Goal: Information Seeking & Learning: Learn about a topic

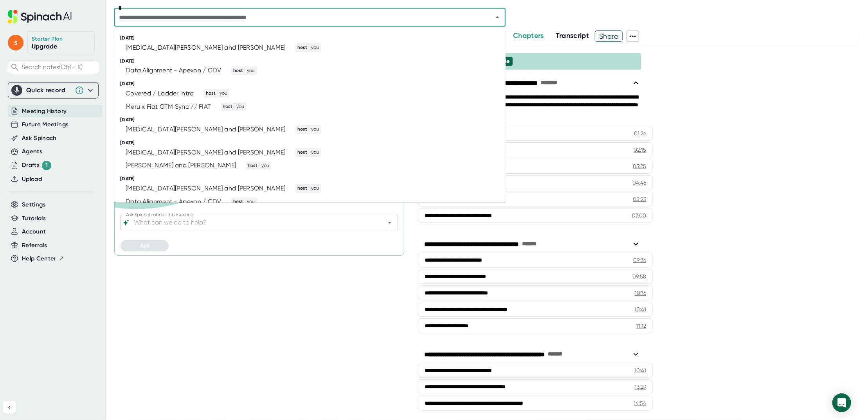
click at [281, 13] on input "text" at bounding box center [298, 17] width 363 height 11
click at [205, 166] on div "[PERSON_NAME] and [PERSON_NAME]" at bounding box center [181, 166] width 110 height 8
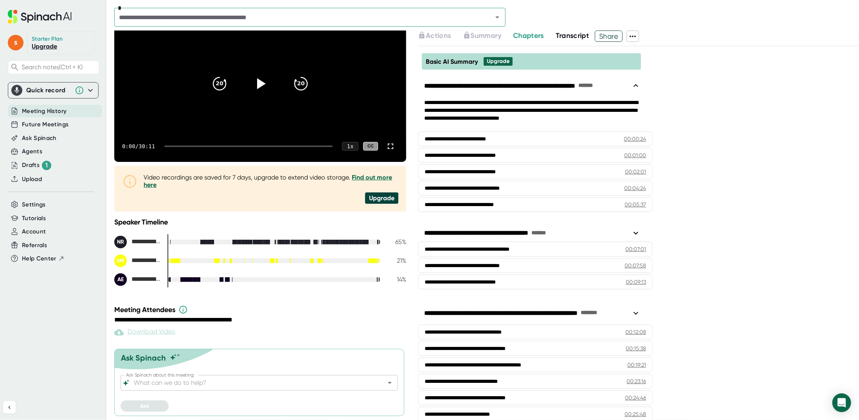
click at [633, 36] on icon at bounding box center [632, 36] width 9 height 9
click at [584, 33] on div at bounding box center [429, 210] width 859 height 420
click at [582, 36] on span "Transcript" at bounding box center [572, 35] width 34 height 9
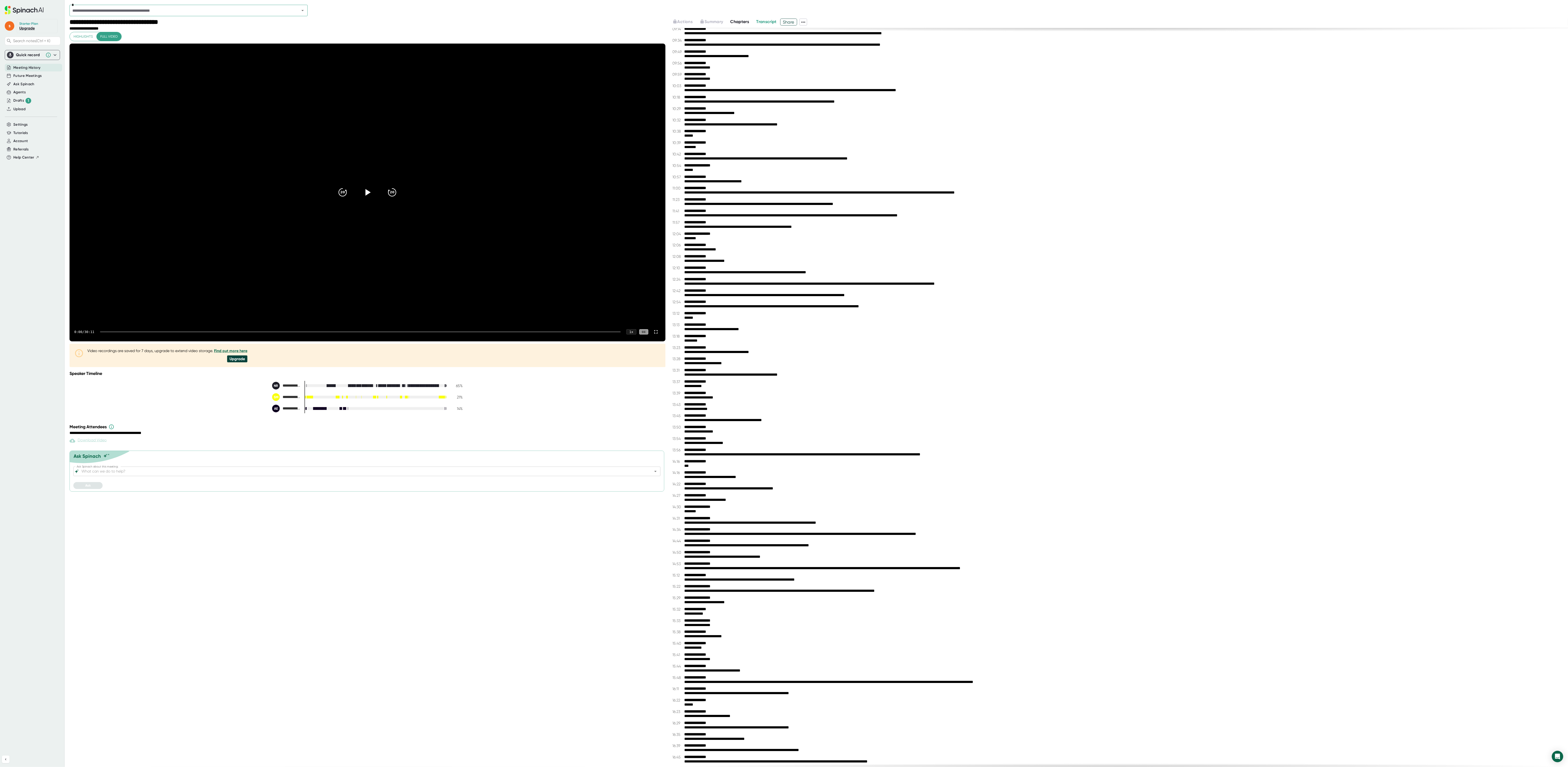
scroll to position [1286, 0]
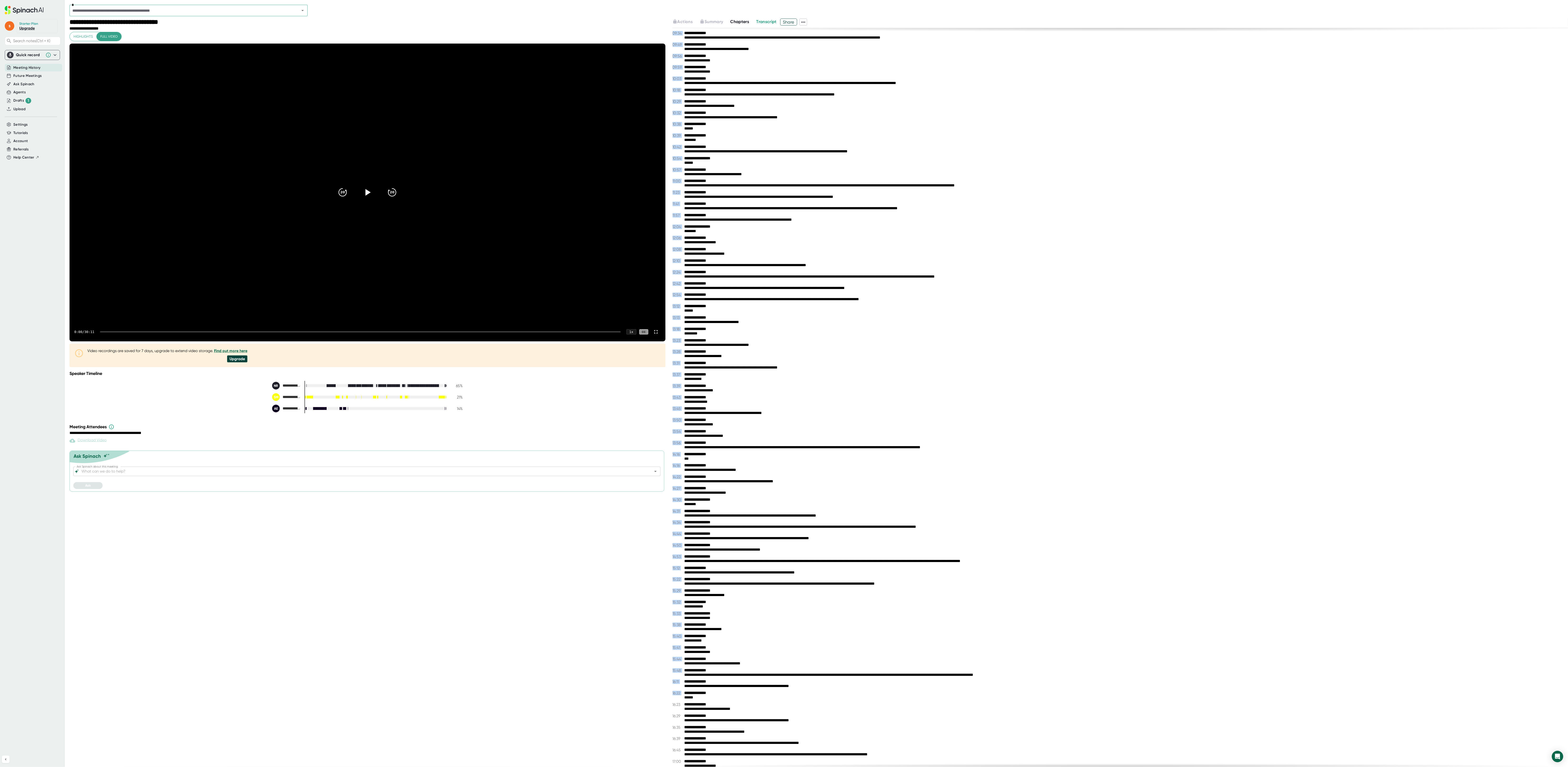
drag, startPoint x: 541, startPoint y: 629, endPoint x: 1078, endPoint y: 686, distance: 540.0
click at [522, 256] on div "**********" at bounding box center [819, 393] width 1499 height 749
drag, startPoint x: 968, startPoint y: 589, endPoint x: 468, endPoint y: 564, distance: 500.6
click at [468, 256] on div "**********" at bounding box center [368, 393] width 597 height 749
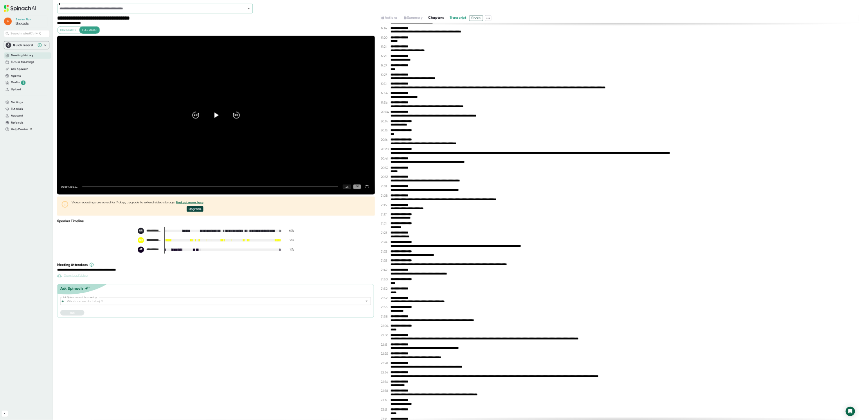
scroll to position [3715, 0]
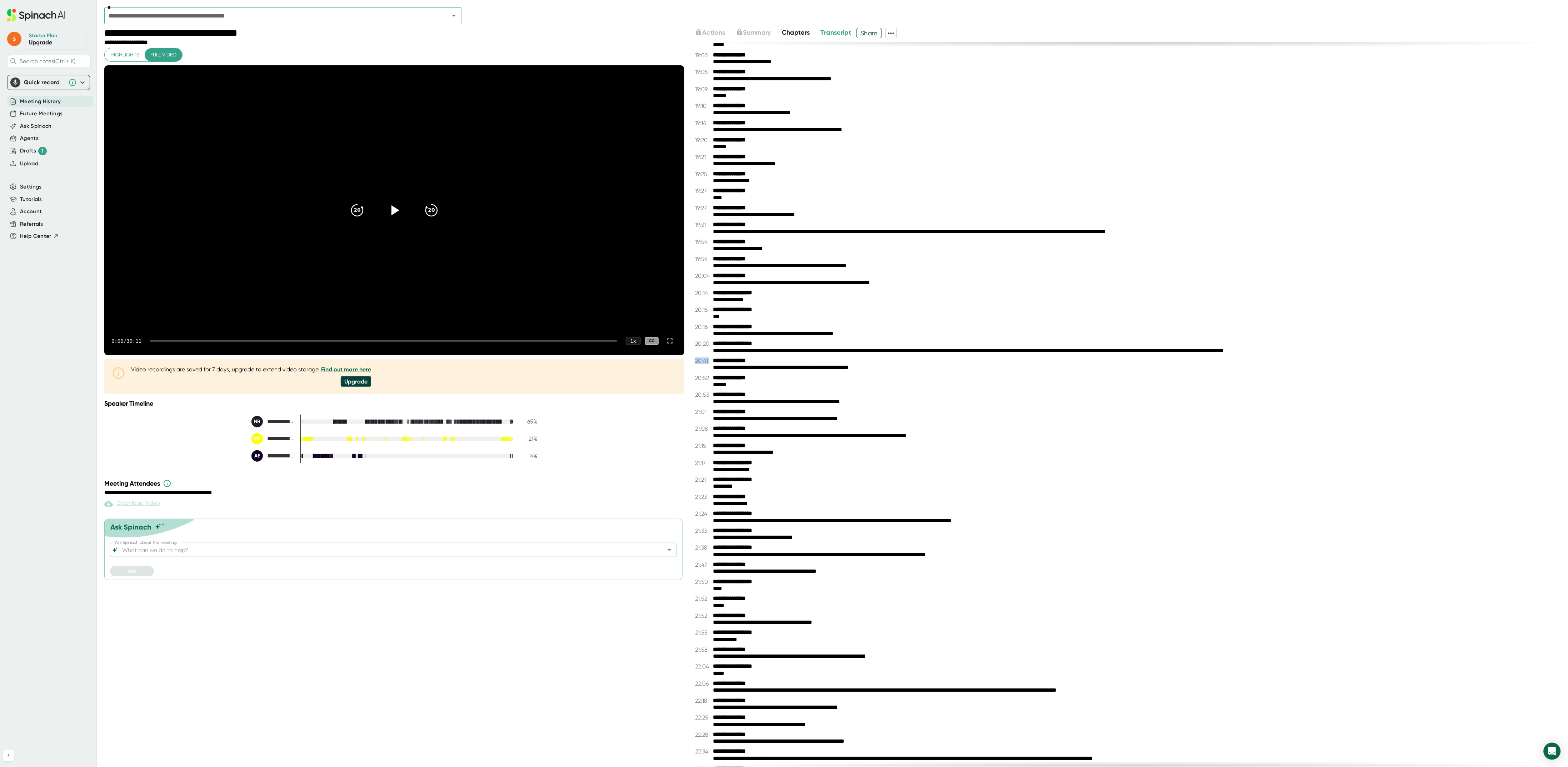
drag, startPoint x: 1382, startPoint y: 370, endPoint x: 1121, endPoint y: 357, distance: 261.3
click at [784, 357] on div "**********" at bounding box center [1131, 405] width 873 height 725
click at [784, 354] on div "**********" at bounding box center [1135, 351] width 845 height 6
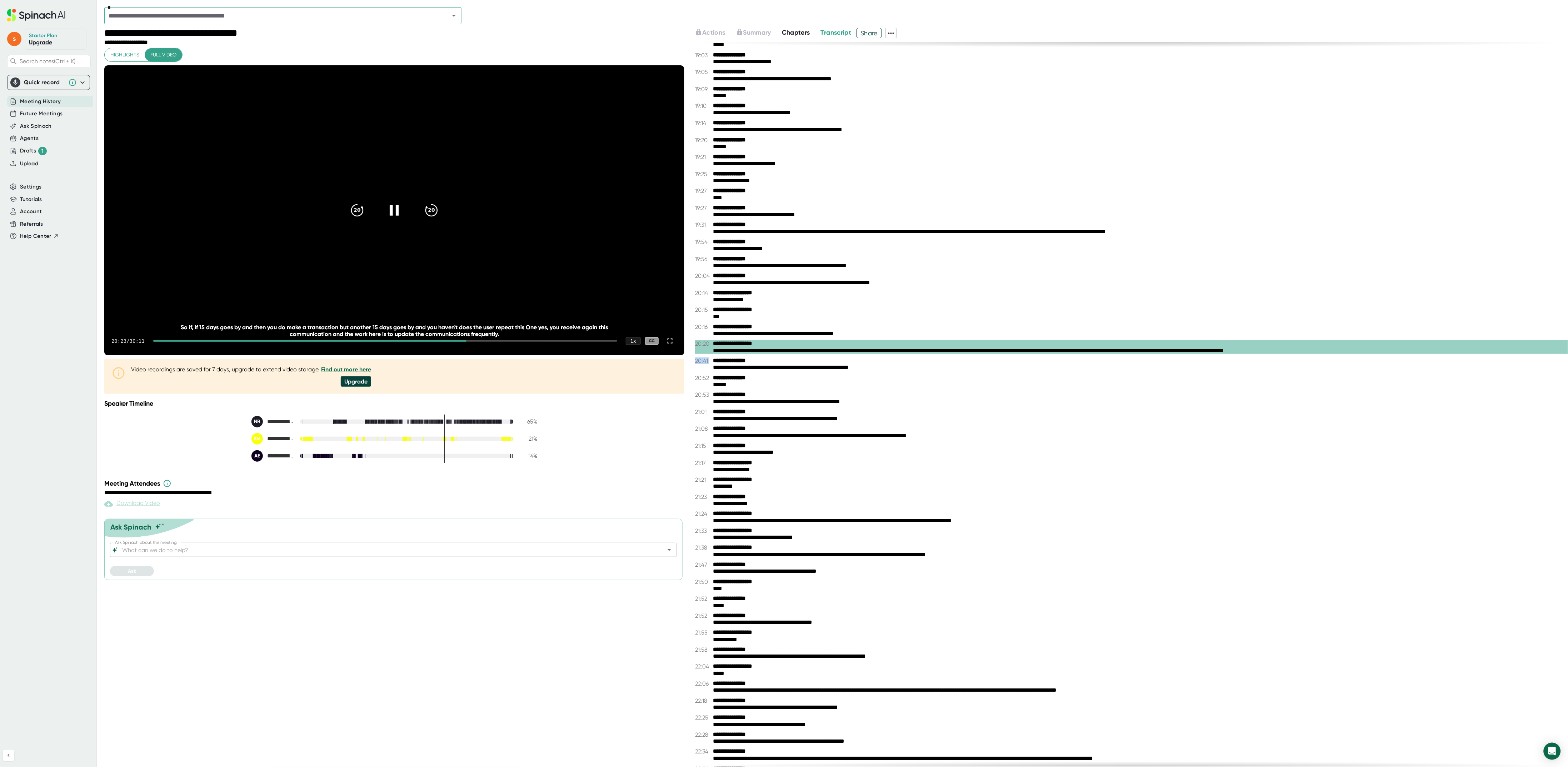
click at [399, 219] on icon at bounding box center [395, 211] width 18 height 18
drag, startPoint x: 406, startPoint y: 367, endPoint x: 492, endPoint y: 368, distance: 86.0
click at [492, 338] on div "So if, if 15 days goes by and then you do make a transaction but another 15 day…" at bounding box center [395, 331] width 464 height 14
drag, startPoint x: 499, startPoint y: 371, endPoint x: 181, endPoint y: 362, distance: 318.1
click at [181, 338] on div "So if, if 15 days goes by and then you do make a transaction but another 15 day…" at bounding box center [395, 331] width 464 height 14
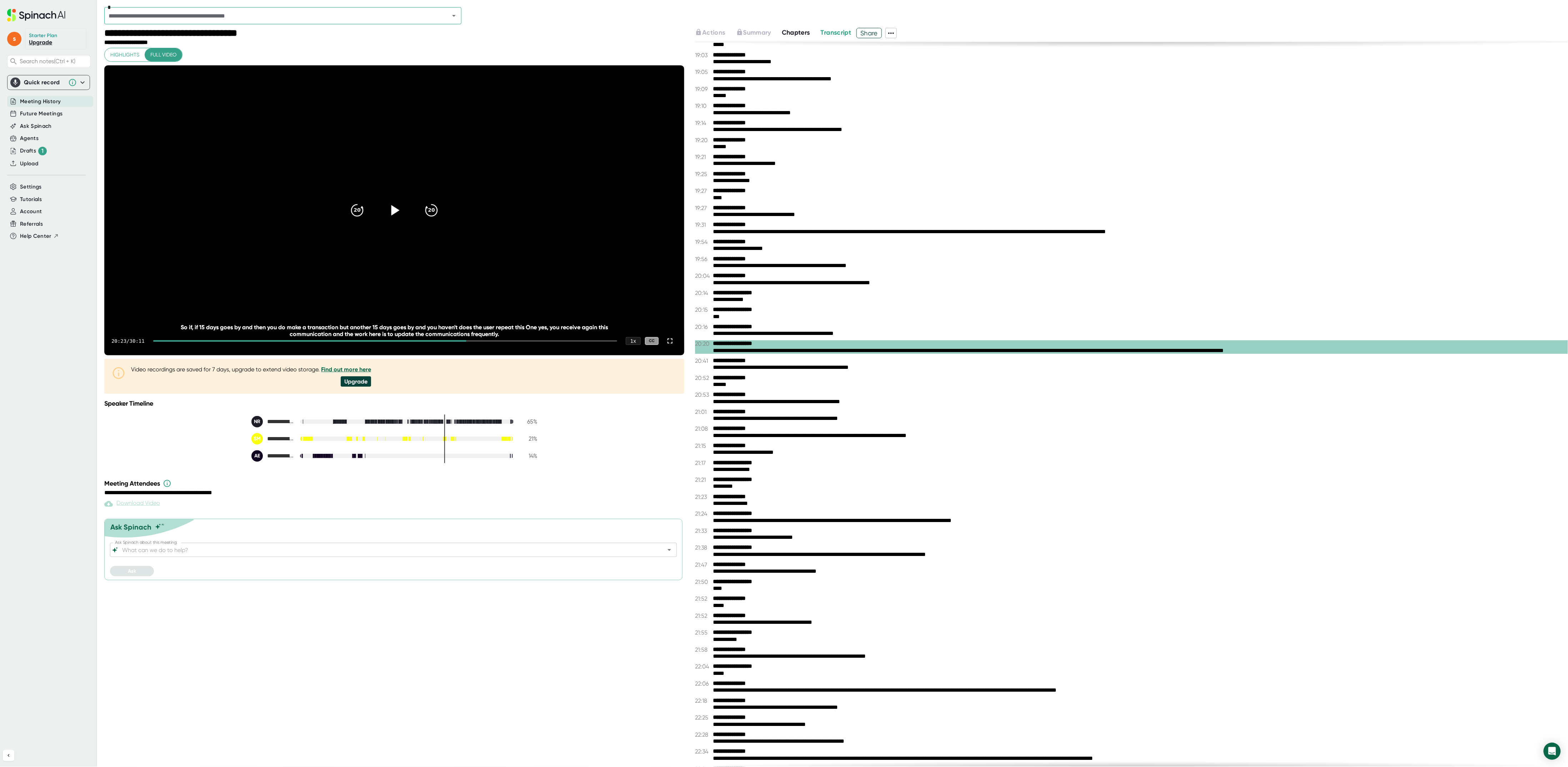
click at [393, 226] on div at bounding box center [394, 210] width 30 height 30
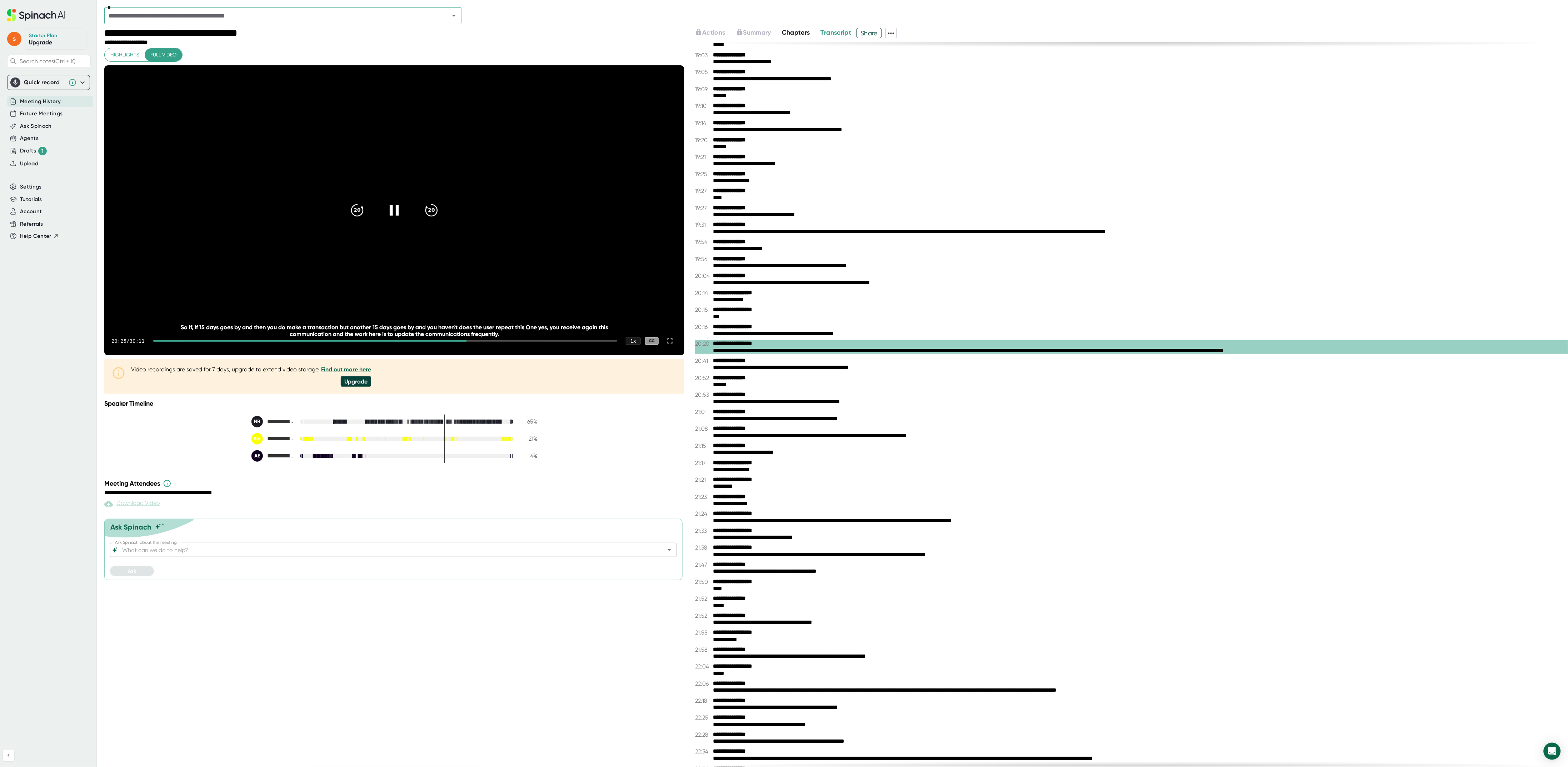
click at [393, 226] on div at bounding box center [394, 210] width 30 height 30
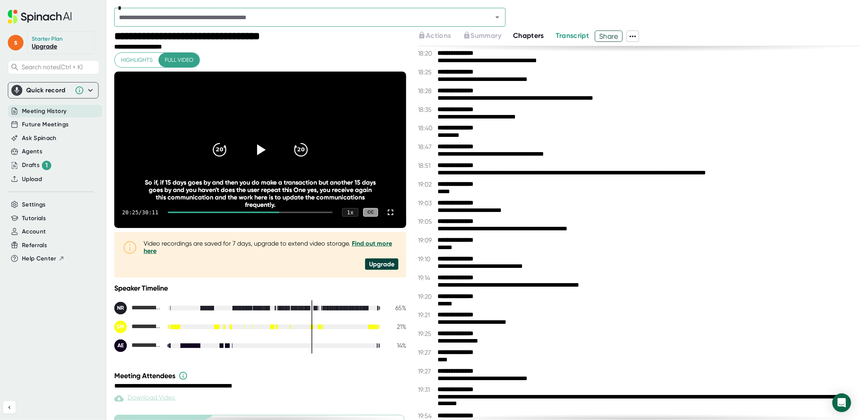
click at [532, 36] on span "Chapters" at bounding box center [528, 35] width 31 height 9
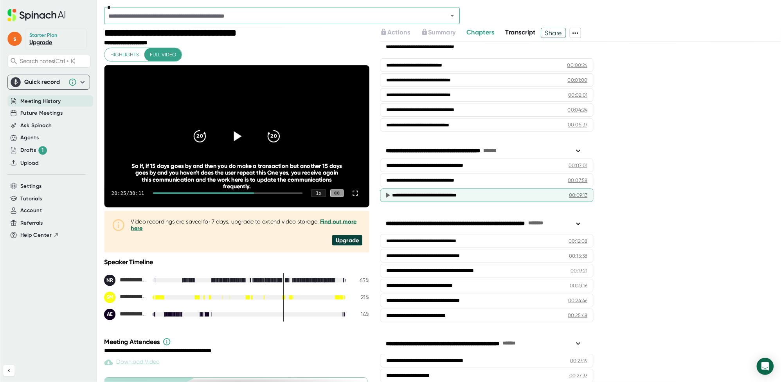
scroll to position [78, 0]
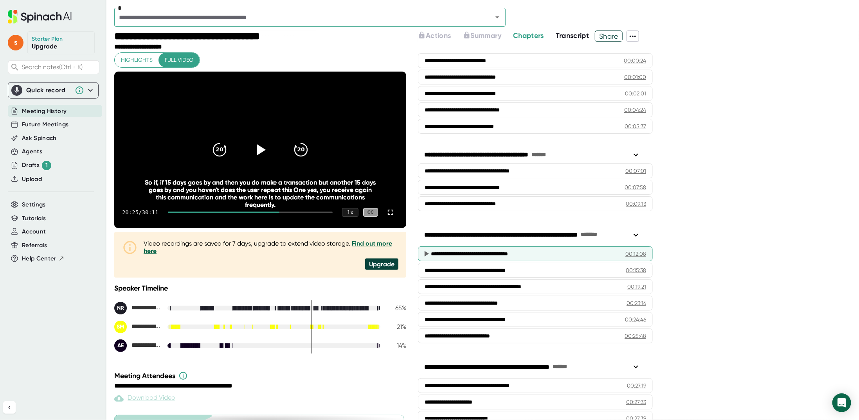
click at [426, 251] on icon at bounding box center [426, 253] width 4 height 5
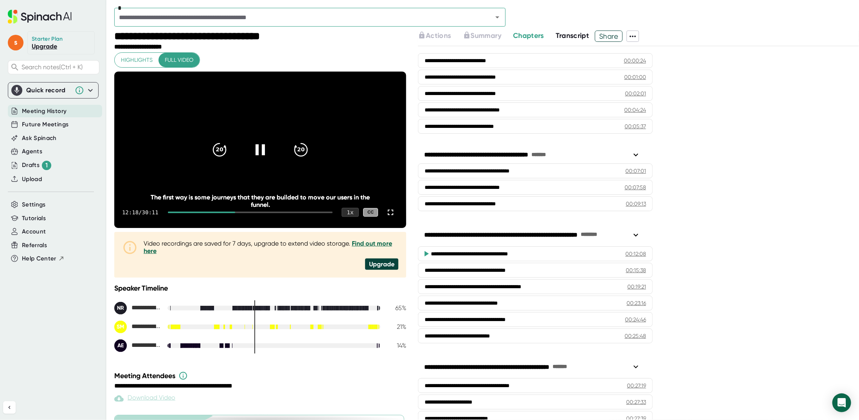
click at [349, 217] on div "1 x" at bounding box center [349, 212] width 17 height 9
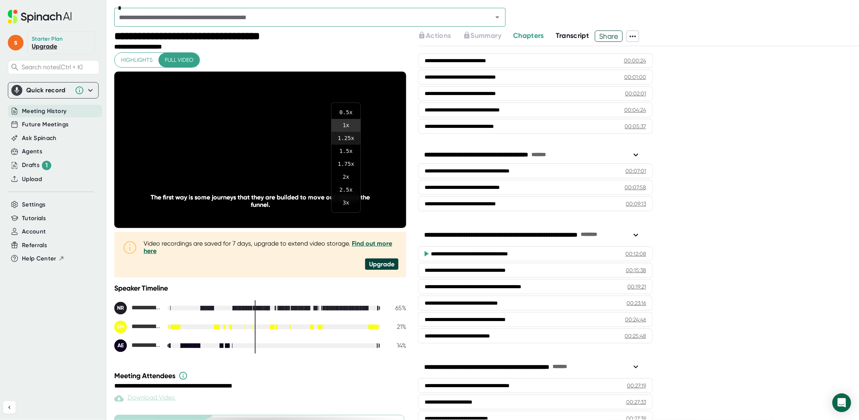
click at [345, 137] on li "1.25 x" at bounding box center [345, 138] width 29 height 13
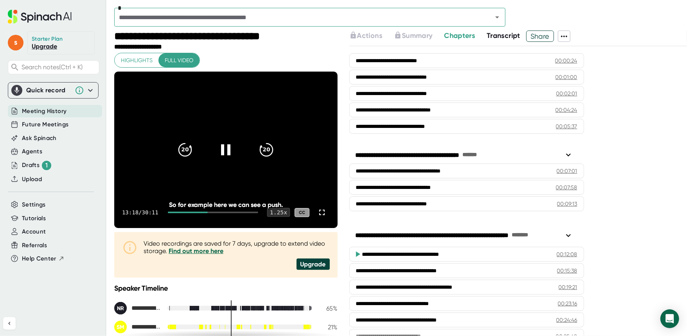
click at [280, 213] on div "1.25 x" at bounding box center [278, 212] width 23 height 9
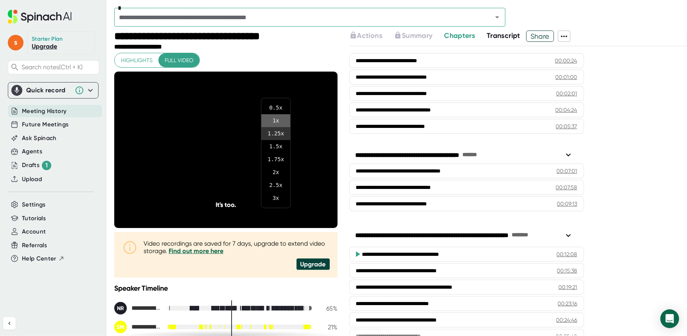
click at [278, 121] on li "1 x" at bounding box center [275, 120] width 29 height 13
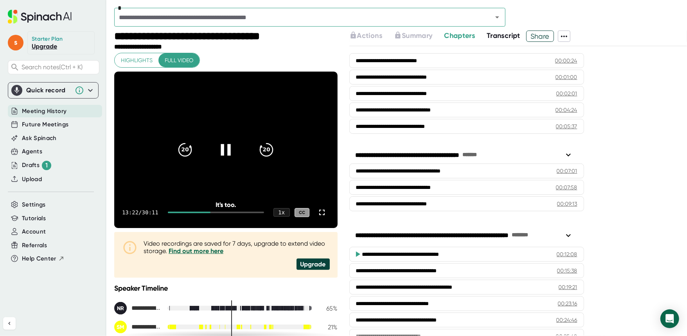
click at [217, 145] on icon at bounding box center [226, 150] width 20 height 20
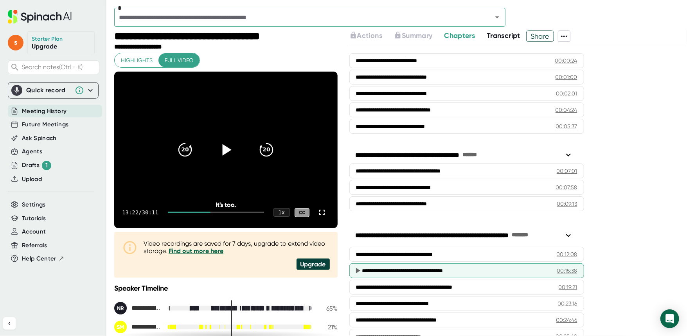
click at [427, 269] on div "**********" at bounding box center [454, 271] width 184 height 8
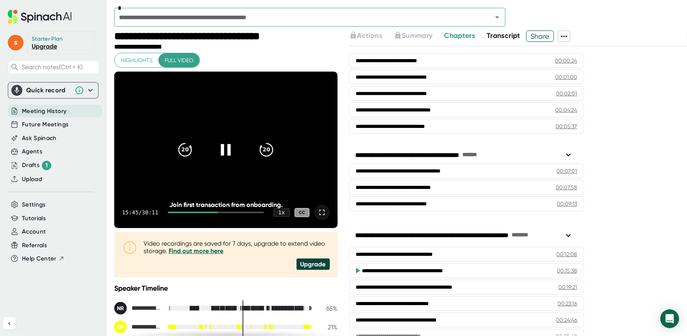
click at [317, 214] on icon at bounding box center [321, 212] width 9 height 9
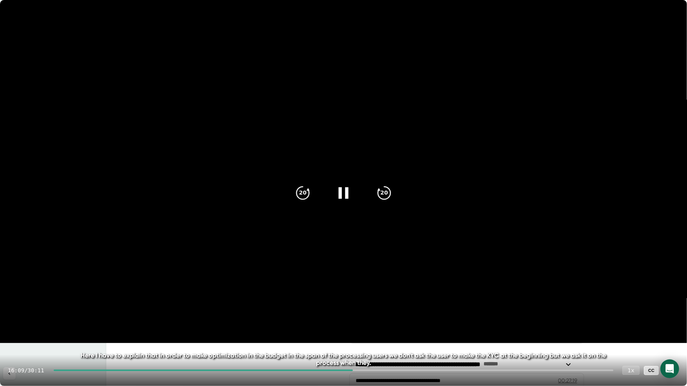
click at [628, 371] on div "1 x" at bounding box center [630, 370] width 17 height 9
click at [632, 372] on div "1 x" at bounding box center [630, 370] width 17 height 9
click at [631, 369] on div "1 x" at bounding box center [630, 370] width 17 height 9
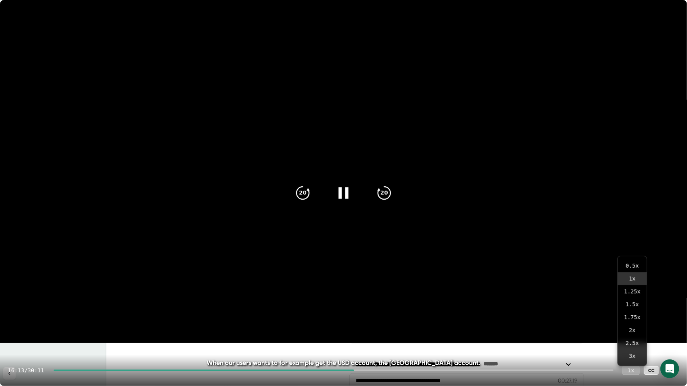
click at [631, 371] on div "1 x" at bounding box center [630, 370] width 17 height 9
click at [632, 371] on div "1 x" at bounding box center [630, 370] width 17 height 9
click at [671, 371] on icon at bounding box center [670, 370] width 9 height 9
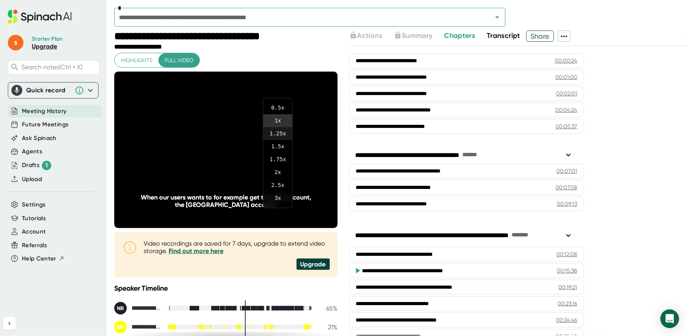
click at [277, 135] on li "1.25 x" at bounding box center [277, 133] width 29 height 13
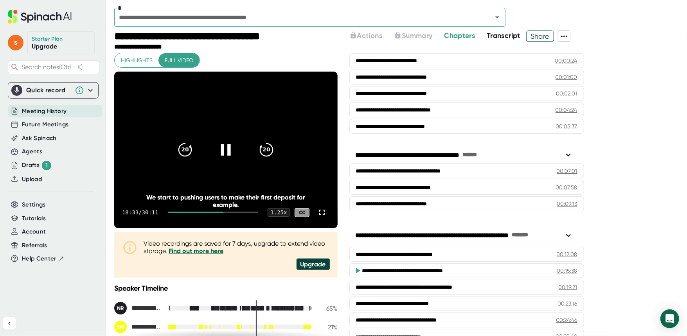
click at [218, 158] on icon at bounding box center [226, 150] width 20 height 20
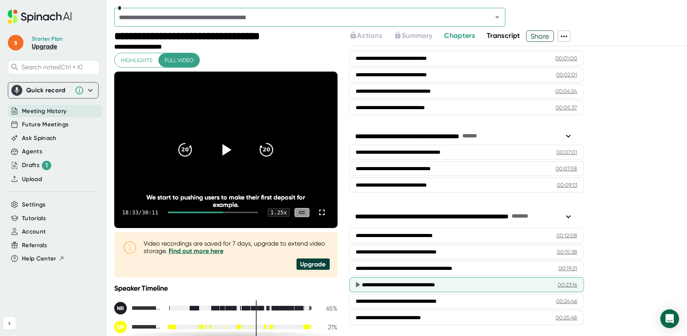
scroll to position [110, 0]
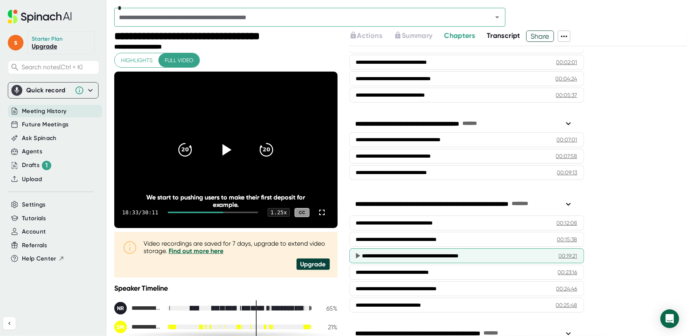
click at [403, 254] on div "**********" at bounding box center [454, 256] width 185 height 8
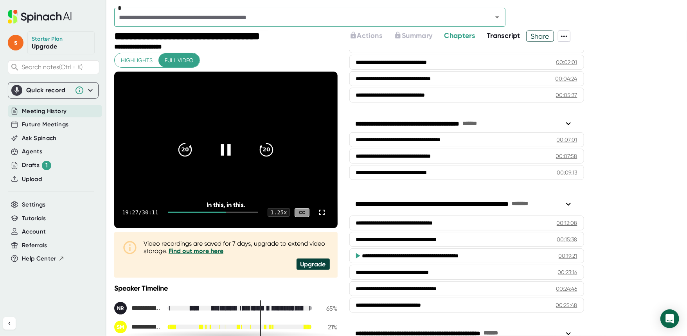
click at [317, 213] on icon at bounding box center [321, 212] width 9 height 9
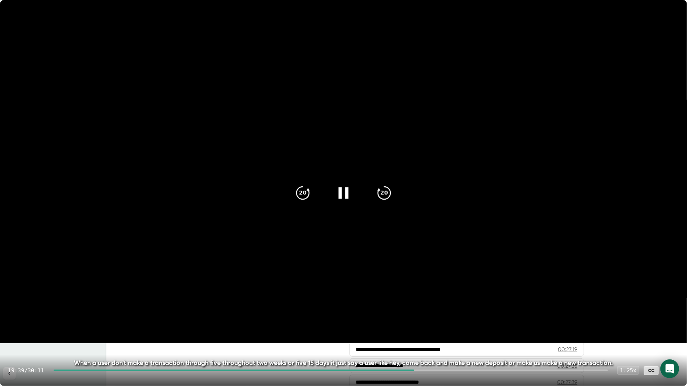
click at [422, 371] on div at bounding box center [331, 371] width 554 height 2
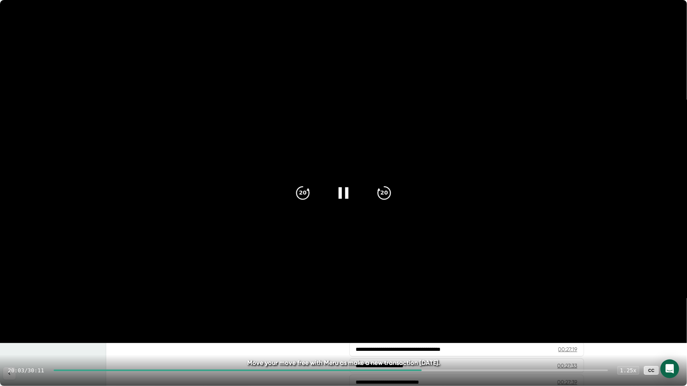
click at [343, 192] on icon at bounding box center [344, 193] width 20 height 20
click at [674, 374] on icon at bounding box center [670, 370] width 9 height 9
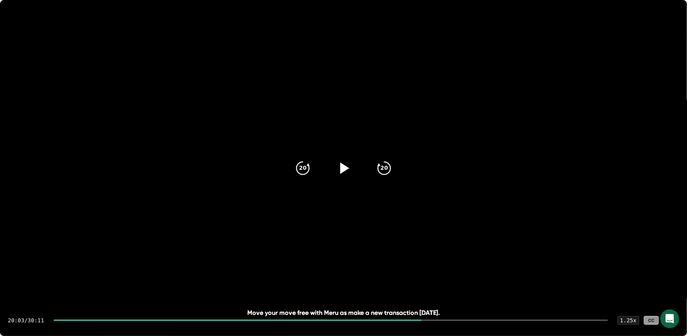
scroll to position [267, 0]
